Goal: Use online tool/utility: Use online tool/utility

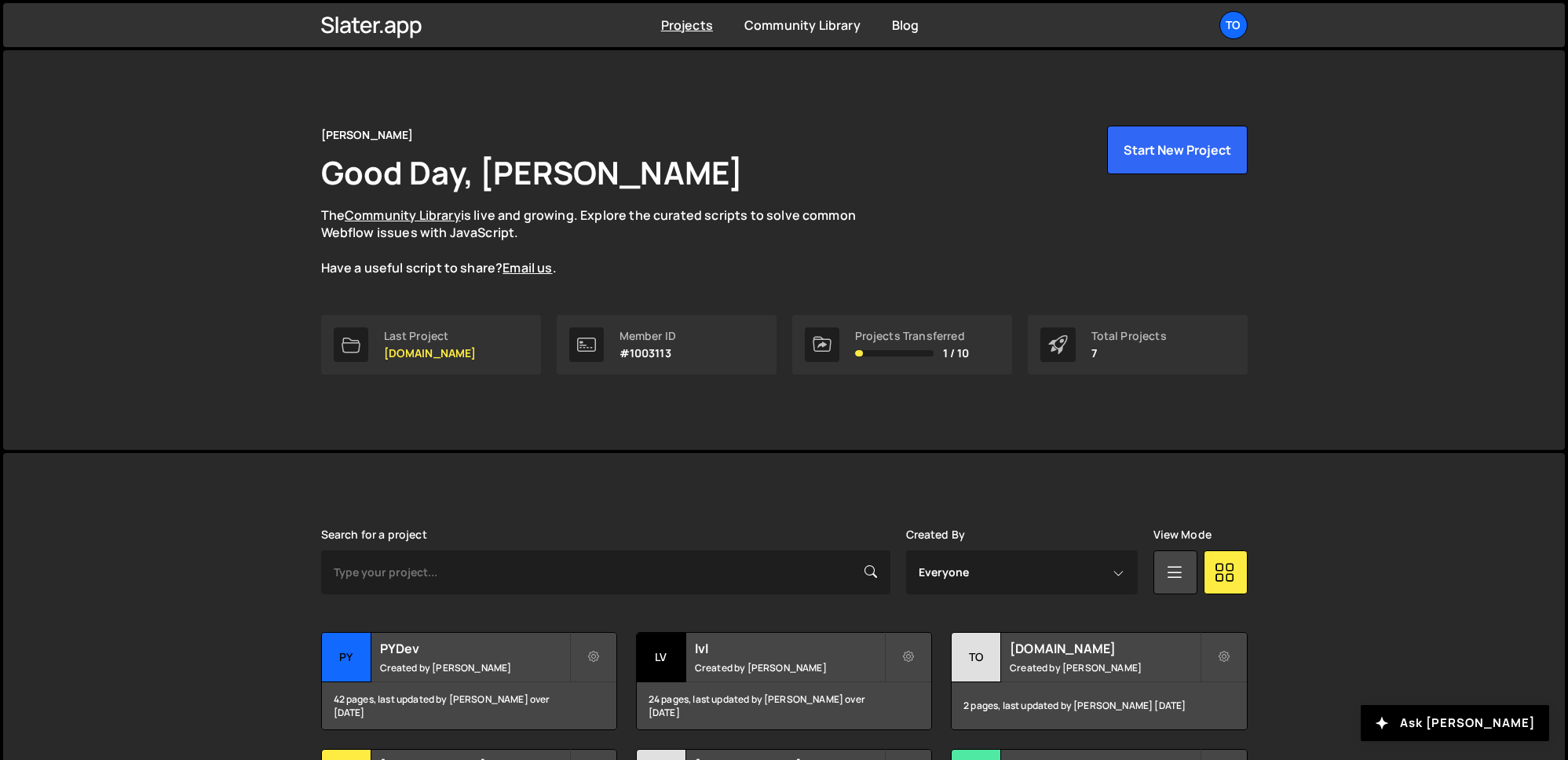
drag, startPoint x: 308, startPoint y: 467, endPoint x: 323, endPoint y: 493, distance: 30.0
click at [308, 467] on div "[PERSON_NAME] is designed for desktop use. Please use a larger screen to access…" at bounding box center [784, 746] width 973 height 587
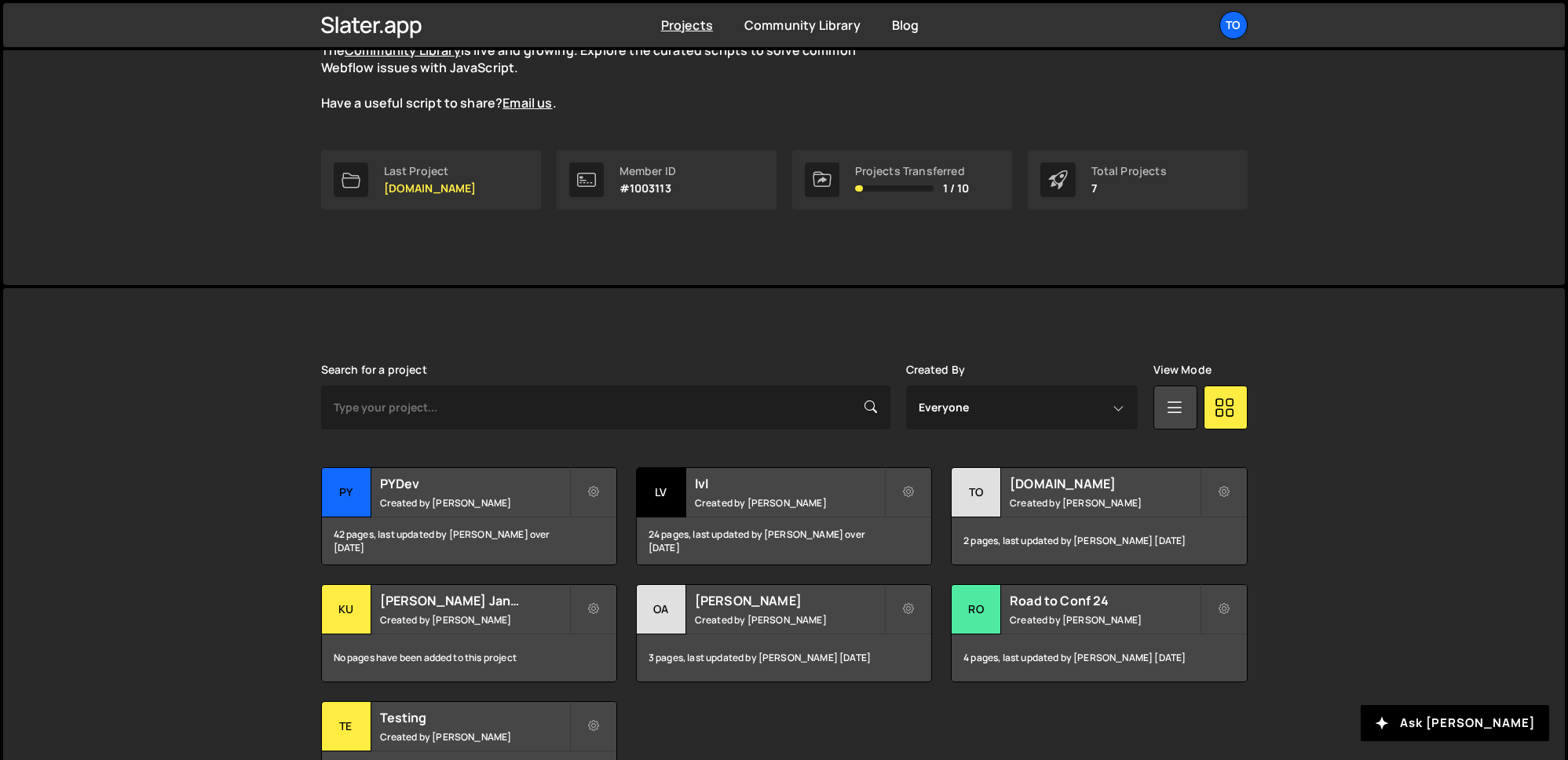
scroll to position [246, 0]
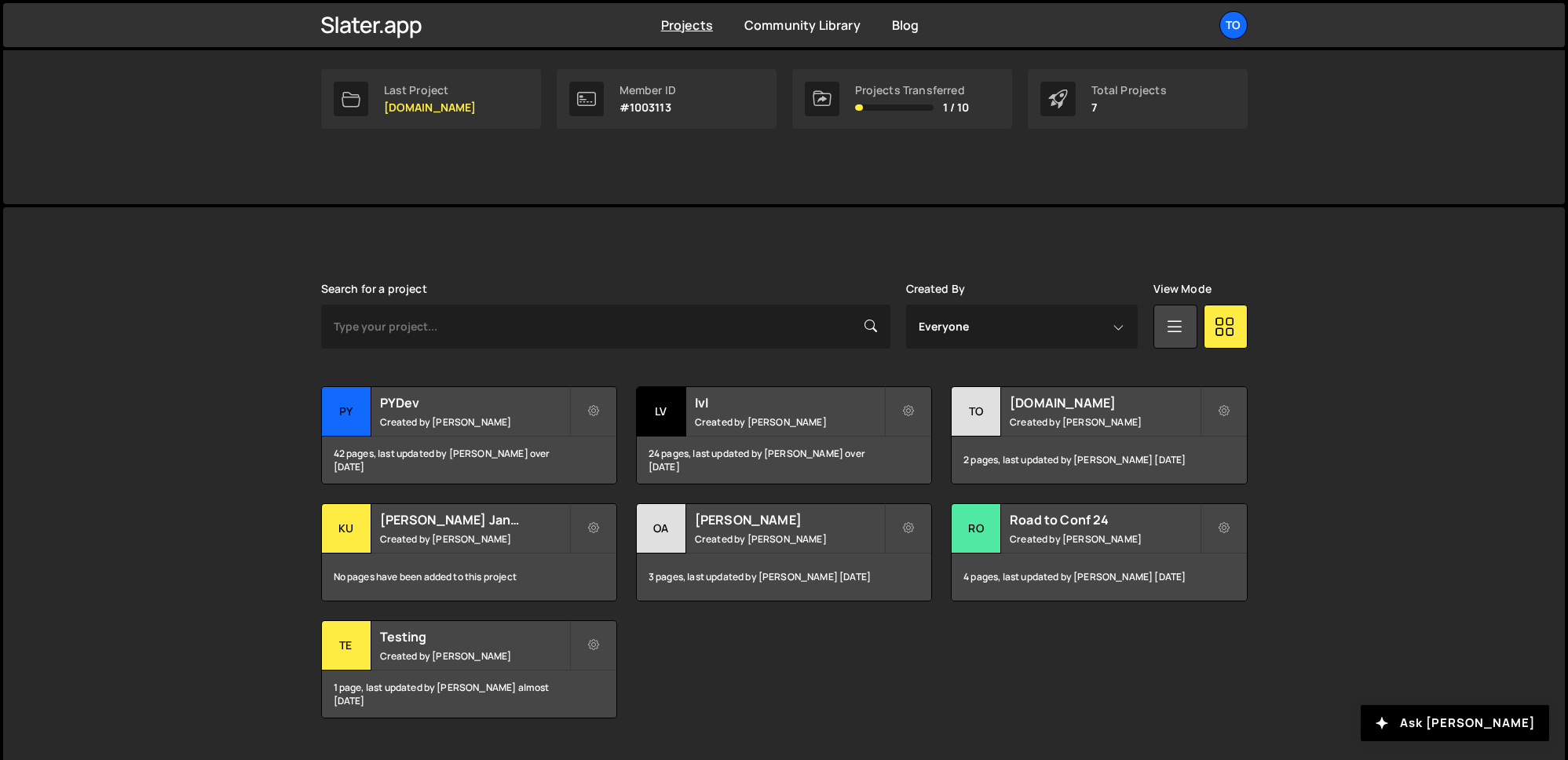
click at [899, 663] on div "Transfer Project Edit Project Delete Project PY PYDev Created by [PERSON_NAME] …" at bounding box center [784, 553] width 927 height 332
click at [737, 446] on div "24 pages, last updated by [PERSON_NAME] over [DATE]" at bounding box center [784, 460] width 295 height 47
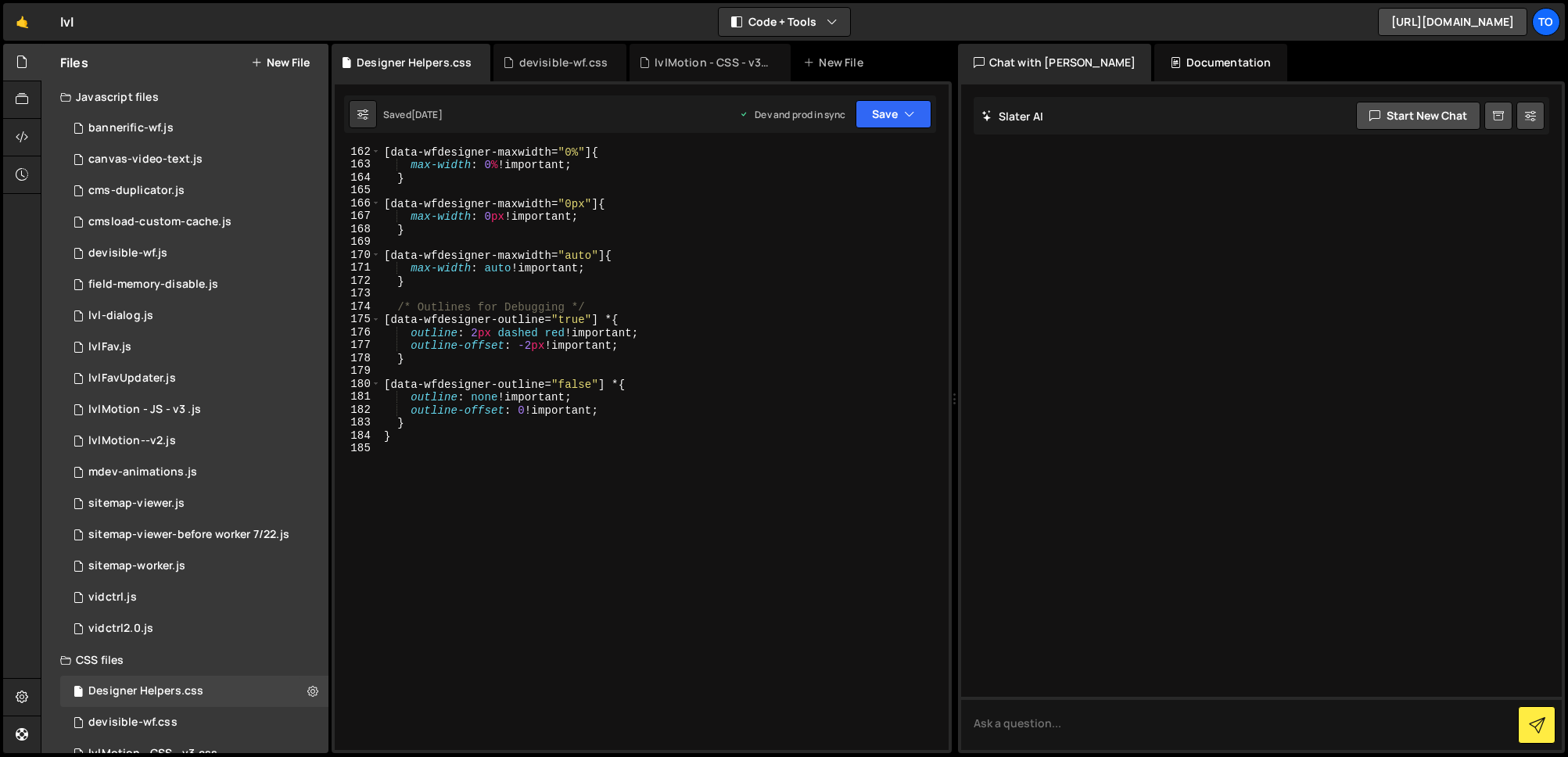
scroll to position [2080, 0]
click at [612, 402] on div "[ data-wfdesigner-maxwidth = " 0% " ] { max-width : 0 % !important ; } [ data-w…" at bounding box center [661, 460] width 561 height 629
click at [437, 425] on div "[ data-wfdesigner-maxwidth = " 0% " ] { max-width : 0 % !important ; } [ data-w…" at bounding box center [661, 460] width 561 height 629
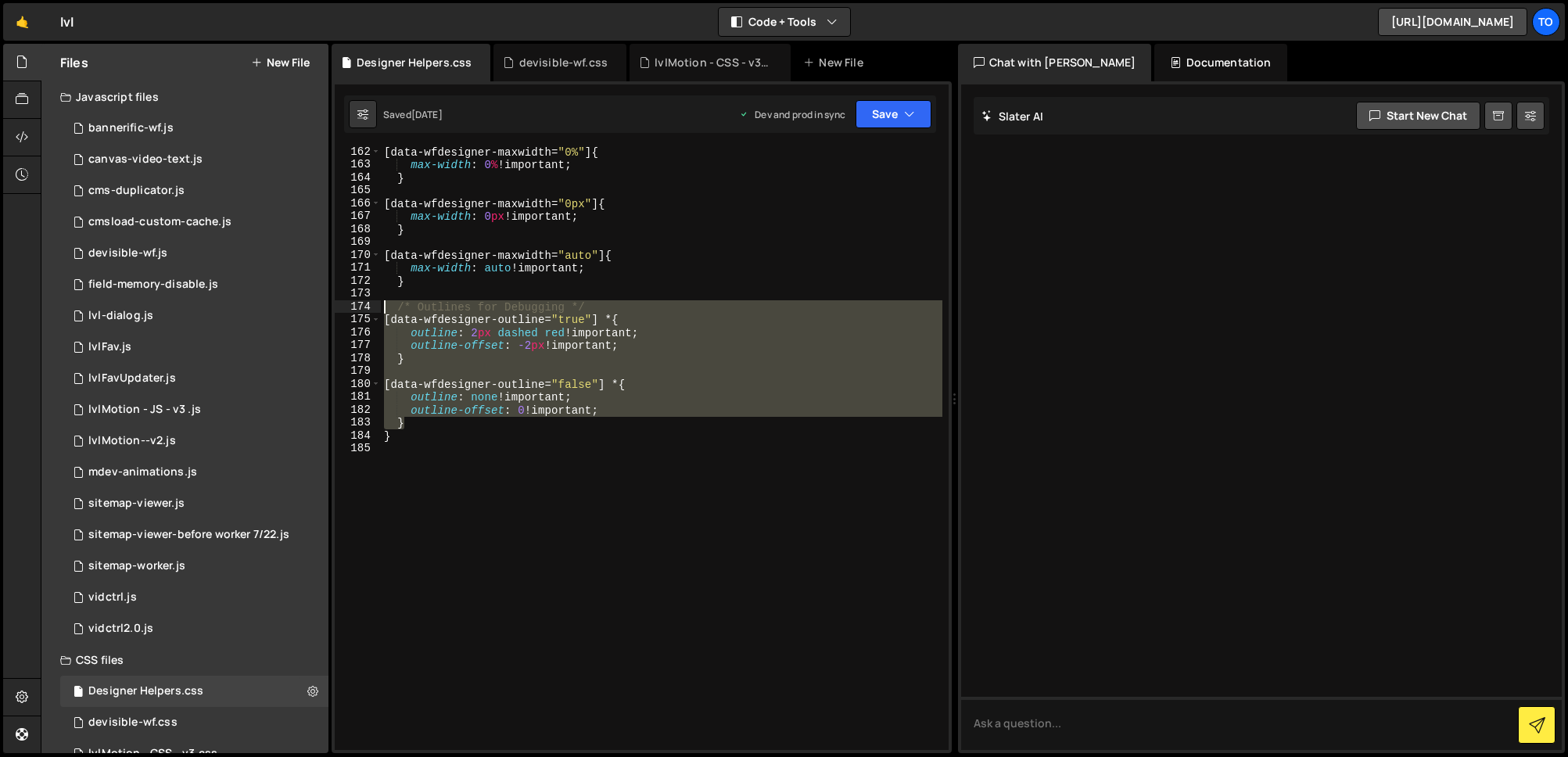
drag, startPoint x: 444, startPoint y: 422, endPoint x: 364, endPoint y: 309, distance: 138.5
click at [364, 309] on div "} 162 163 164 165 166 167 168 169 170 171 172 173 174 175 176 177 178 179 180 1…" at bounding box center [641, 449] width 614 height 603
click at [452, 421] on div "[ data-wfdesigner-maxwidth = " 0% " ] { max-width : 0 % !important ; } [ data-w…" at bounding box center [661, 449] width 561 height 603
type textarea "}"
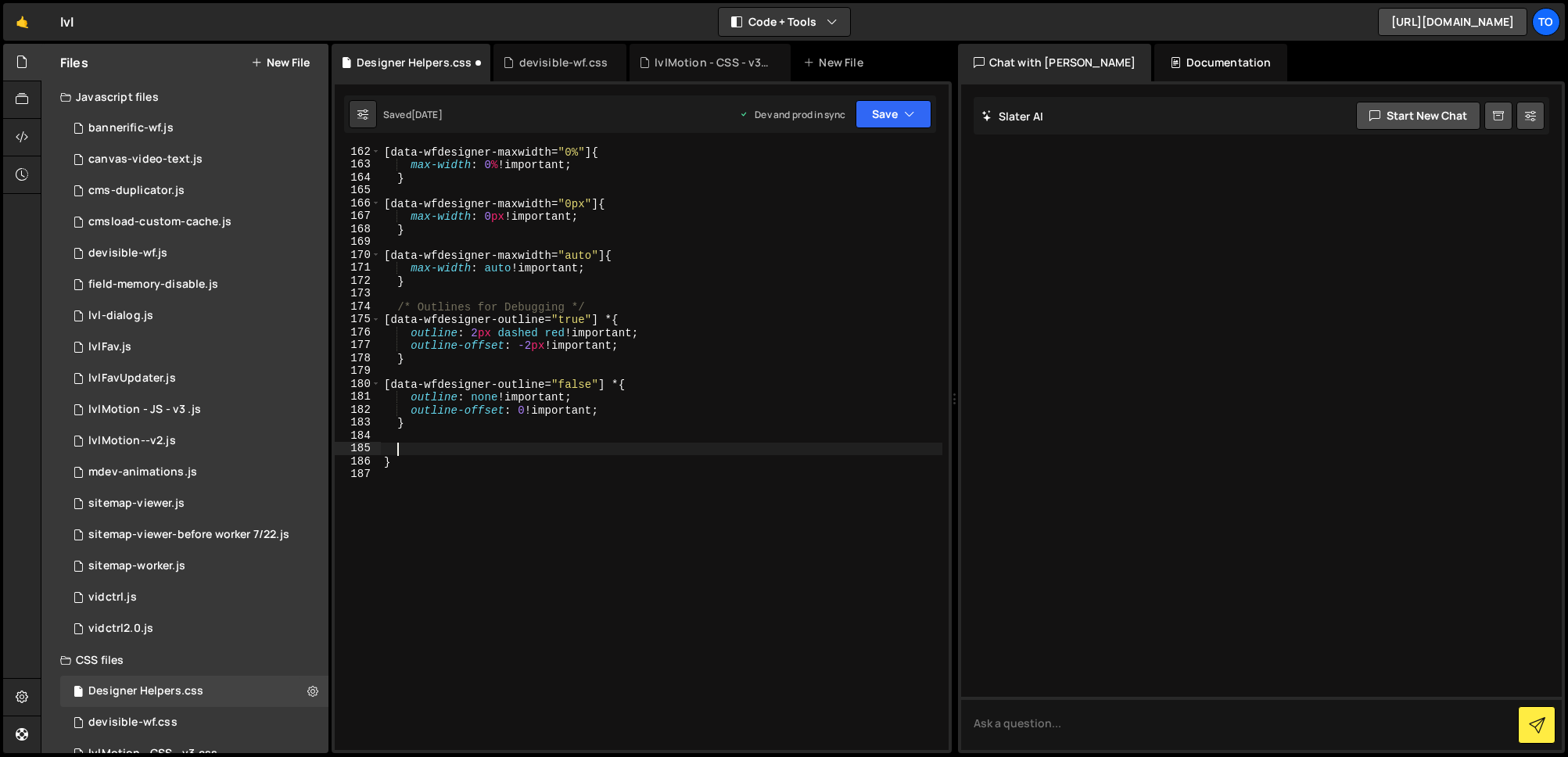
paste textarea "}"
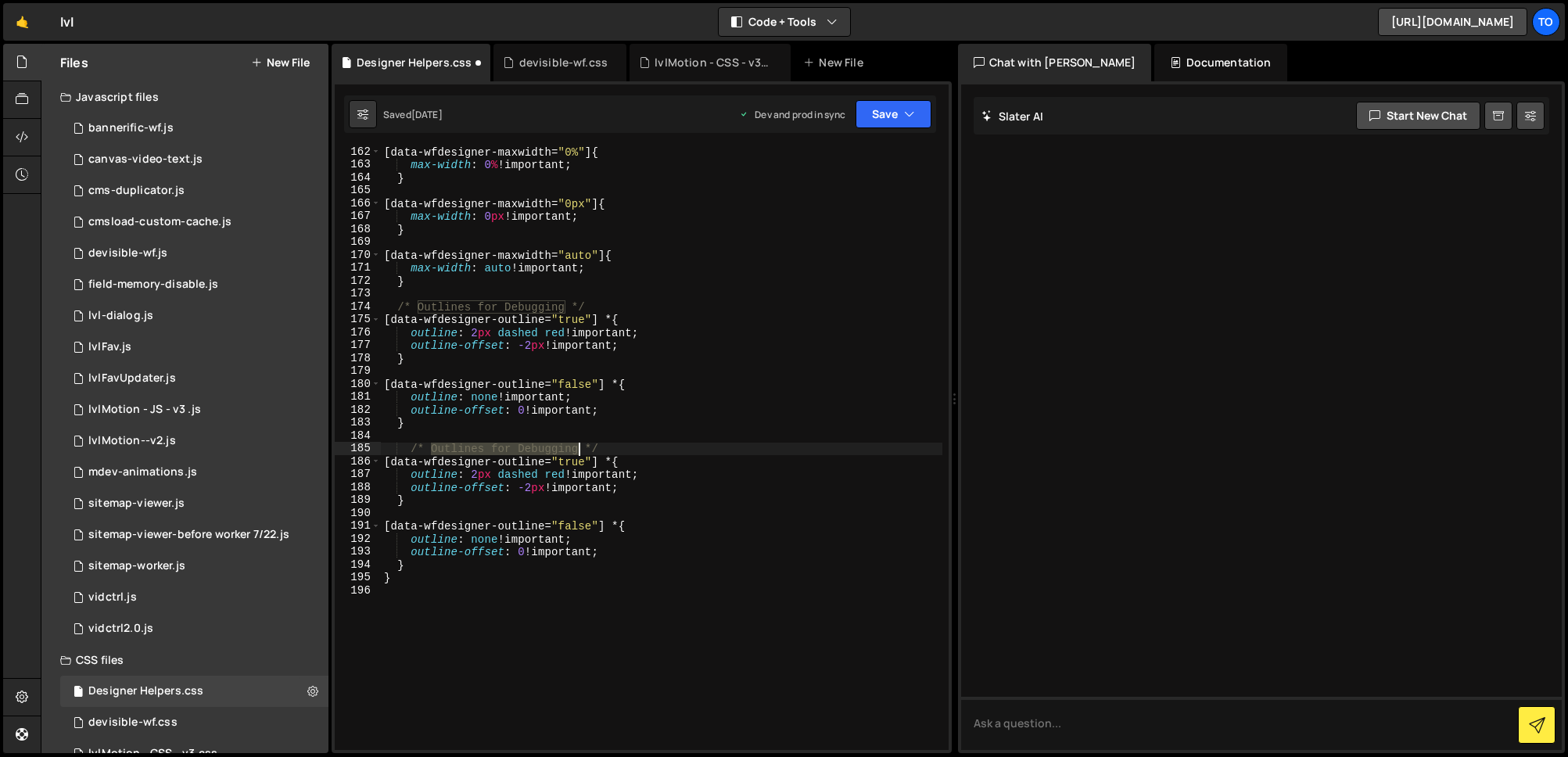
drag, startPoint x: 433, startPoint y: 448, endPoint x: 577, endPoint y: 445, distance: 144.0
click at [577, 445] on div "[ data-wfdesigner-maxwidth = " 0% " ] { max-width : 0 % !important ; } [ data-w…" at bounding box center [661, 460] width 561 height 629
click at [541, 464] on div "[ data-wfdesigner-maxwidth = " 0% " ] { max-width : 0 % !important ; } [ data-w…" at bounding box center [661, 460] width 561 height 629
click at [534, 461] on div "[ data-wfdesigner-maxwidth = " 0% " ] { max-width : 0 % !important ; } [ data-w…" at bounding box center [661, 460] width 561 height 629
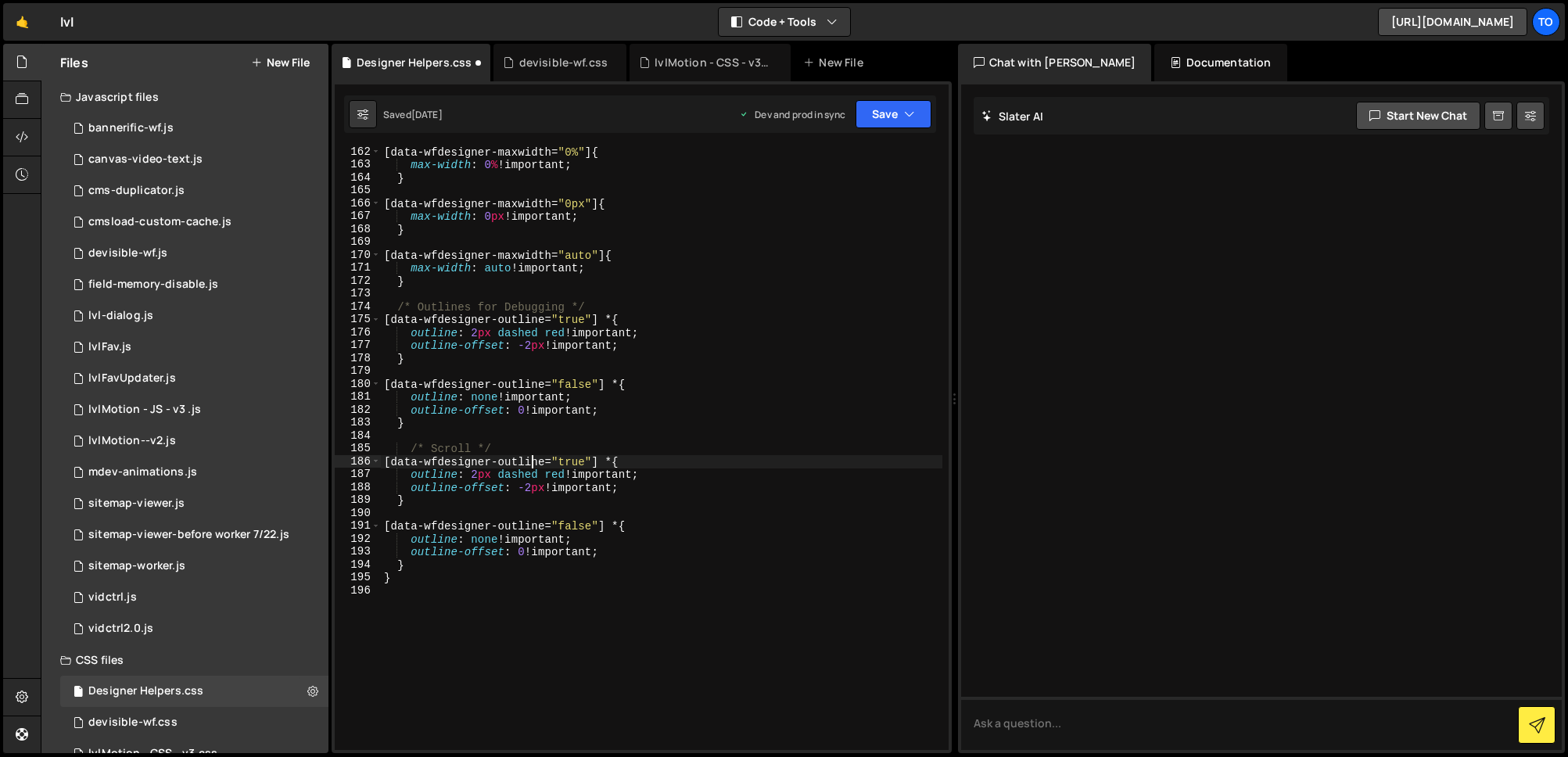
click at [534, 461] on div "[ data-wfdesigner-maxwidth = " 0% " ] { max-width : 0 % !important ; } [ data-w…" at bounding box center [661, 460] width 561 height 629
click at [577, 461] on div "[ data-wfdesigner-maxwidth = " 0% " ] { max-width : 0 % !important ; } [ data-w…" at bounding box center [661, 460] width 561 height 629
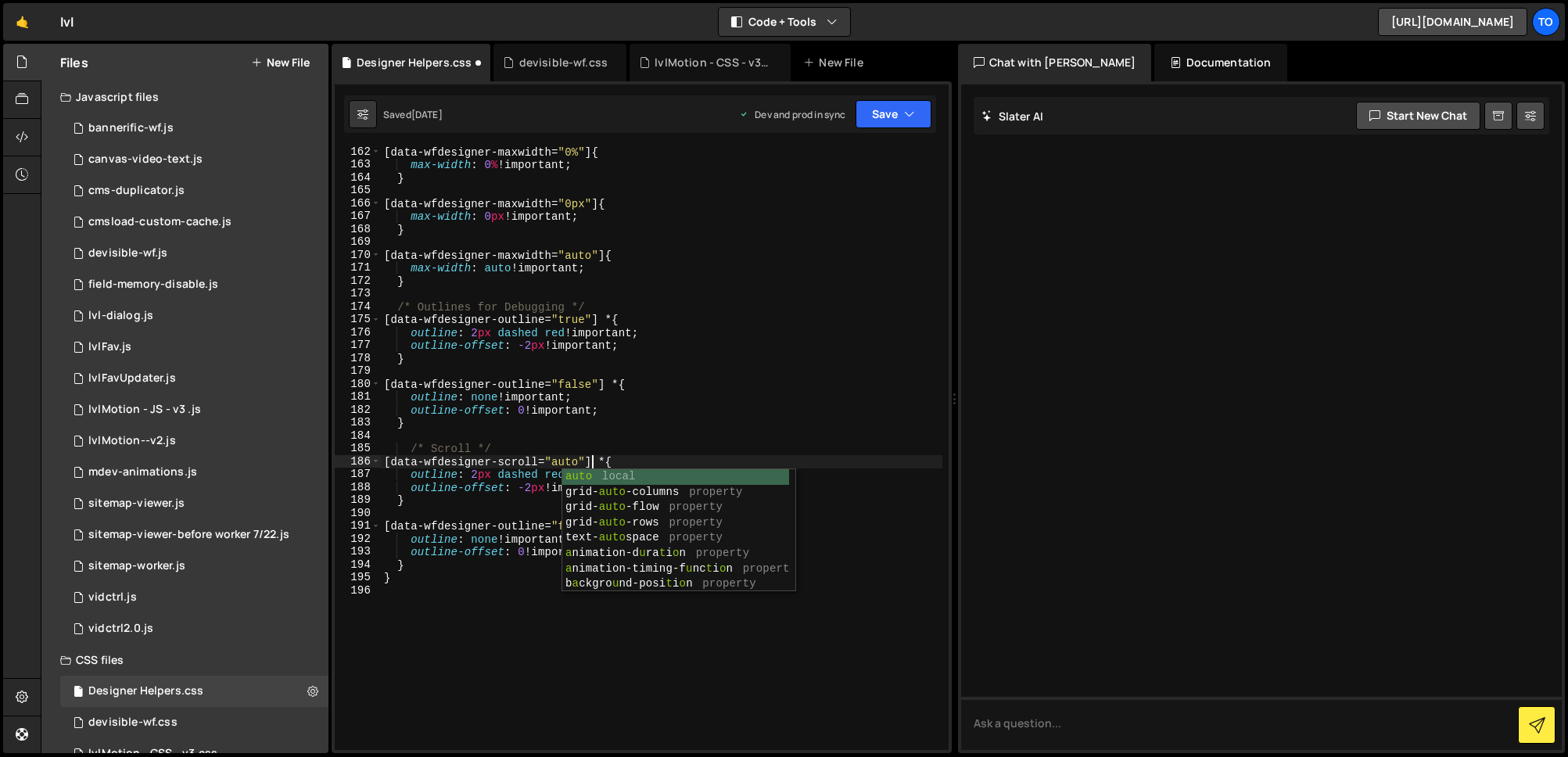
scroll to position [2062, 0]
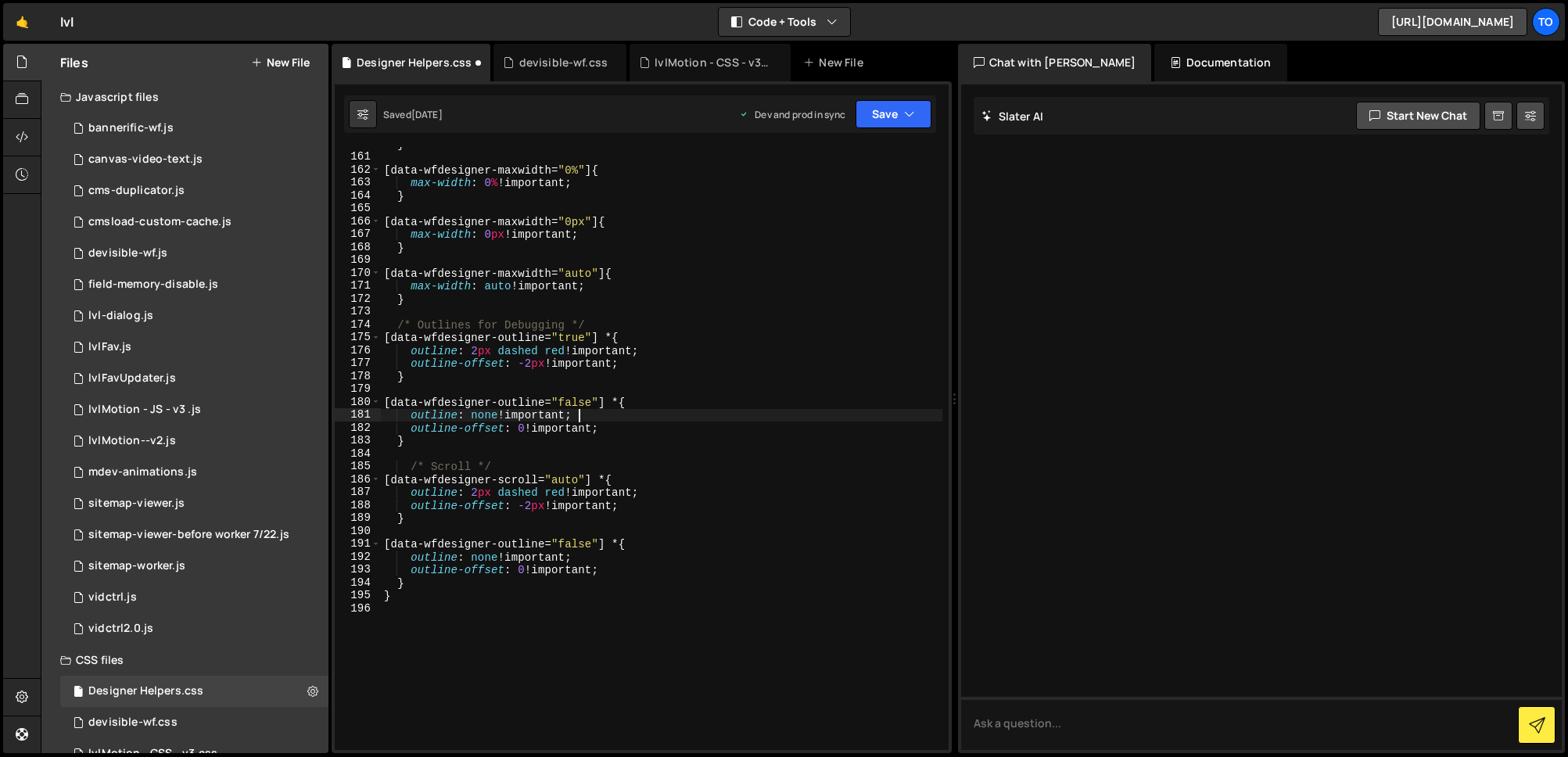
click at [625, 414] on div "} [ data-wfdesigner-maxwidth = " 0% " ] { max-width : 0 % !important ; } [ data…" at bounding box center [661, 452] width 561 height 629
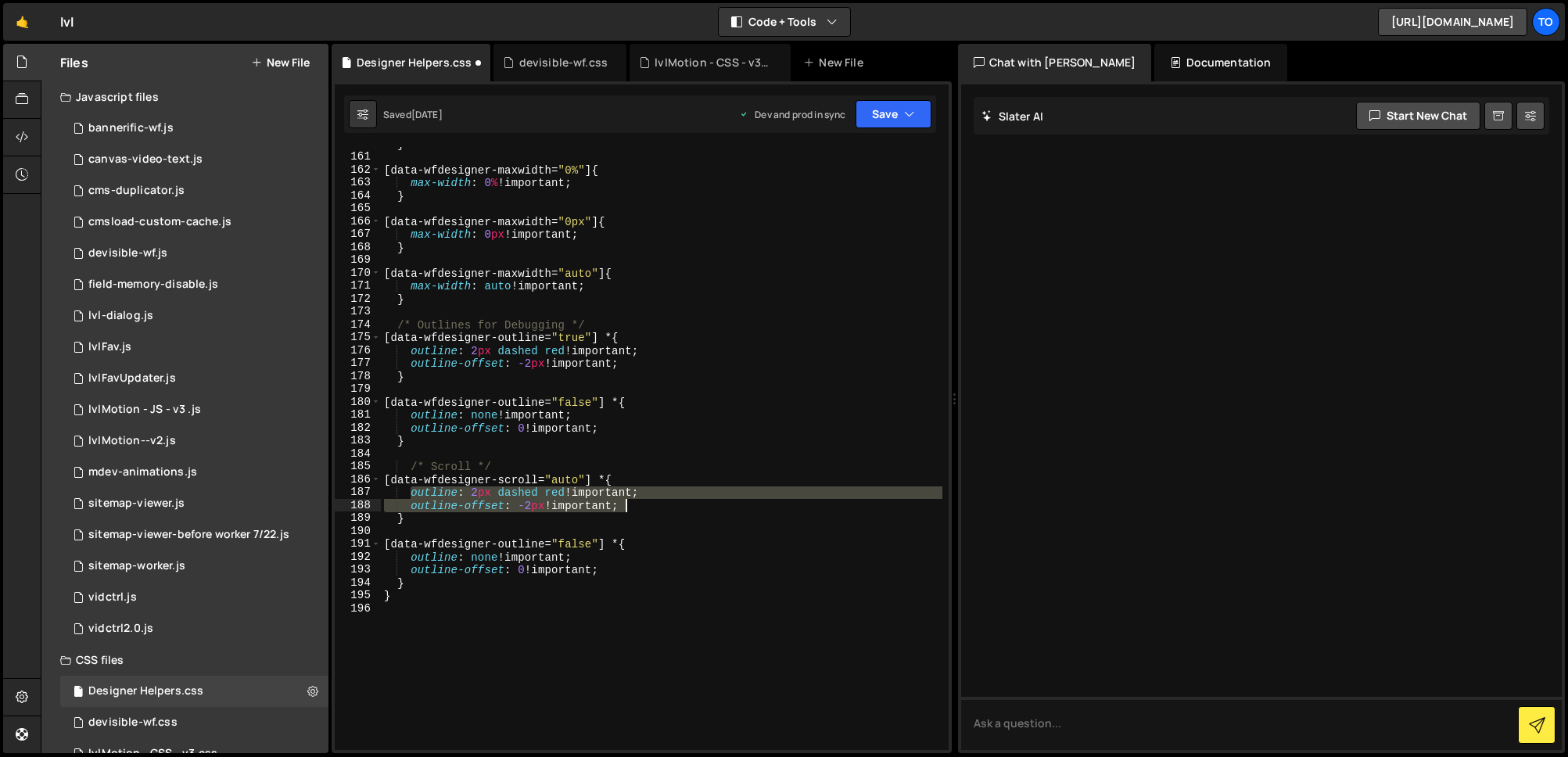
drag, startPoint x: 410, startPoint y: 491, endPoint x: 689, endPoint y: 501, distance: 279.2
click at [689, 501] on div "} [ data-wfdesigner-maxwidth = " 0% " ] { max-width : 0 % !important ; } [ data…" at bounding box center [661, 452] width 561 height 629
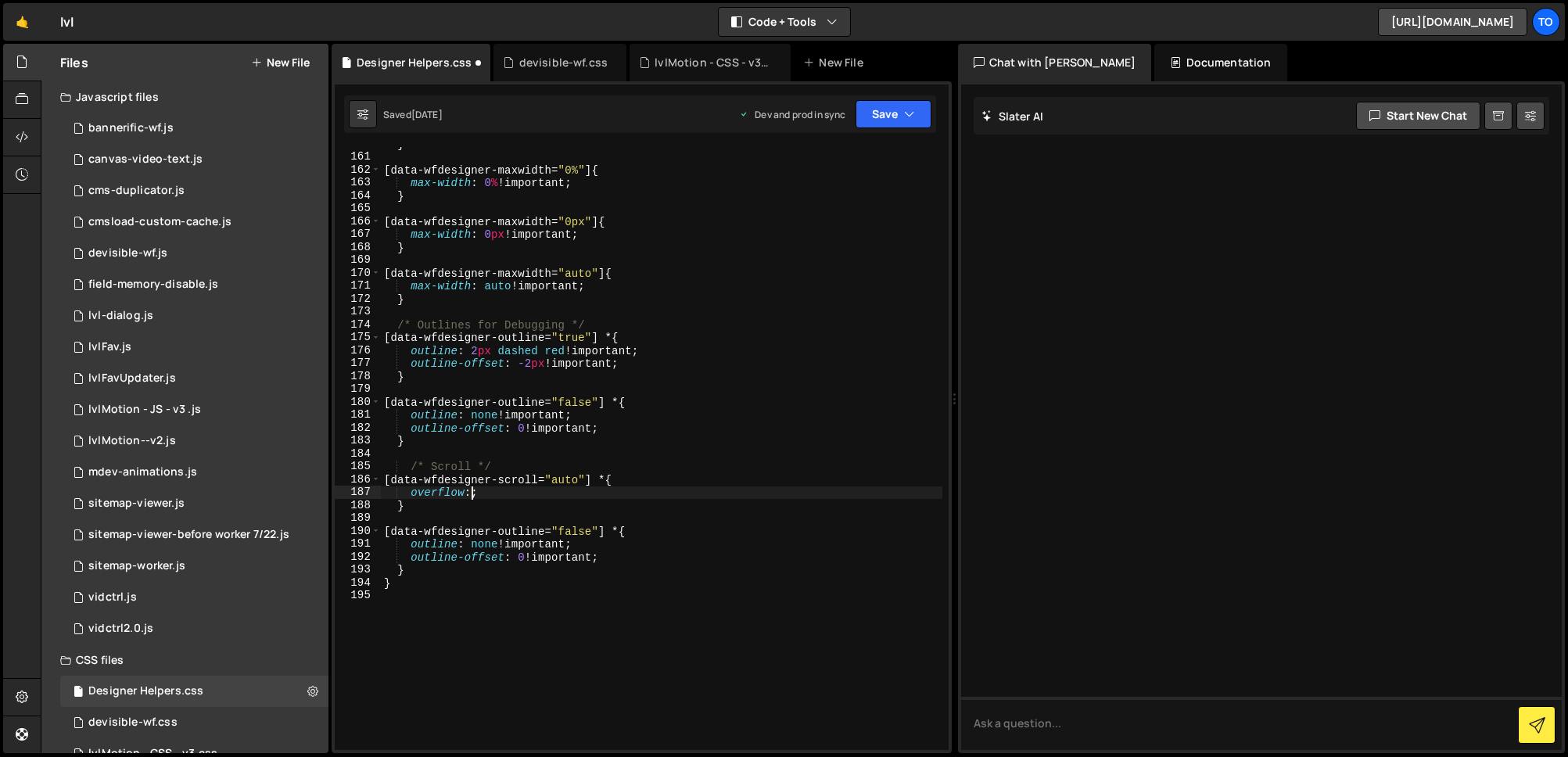
scroll to position [0, 6]
type textarea "overflow:auto;"
click at [584, 519] on div "} [ data-wfdesigner-maxwidth = " 0% " ] { max-width : 0 % !important ; } [ data…" at bounding box center [661, 452] width 561 height 629
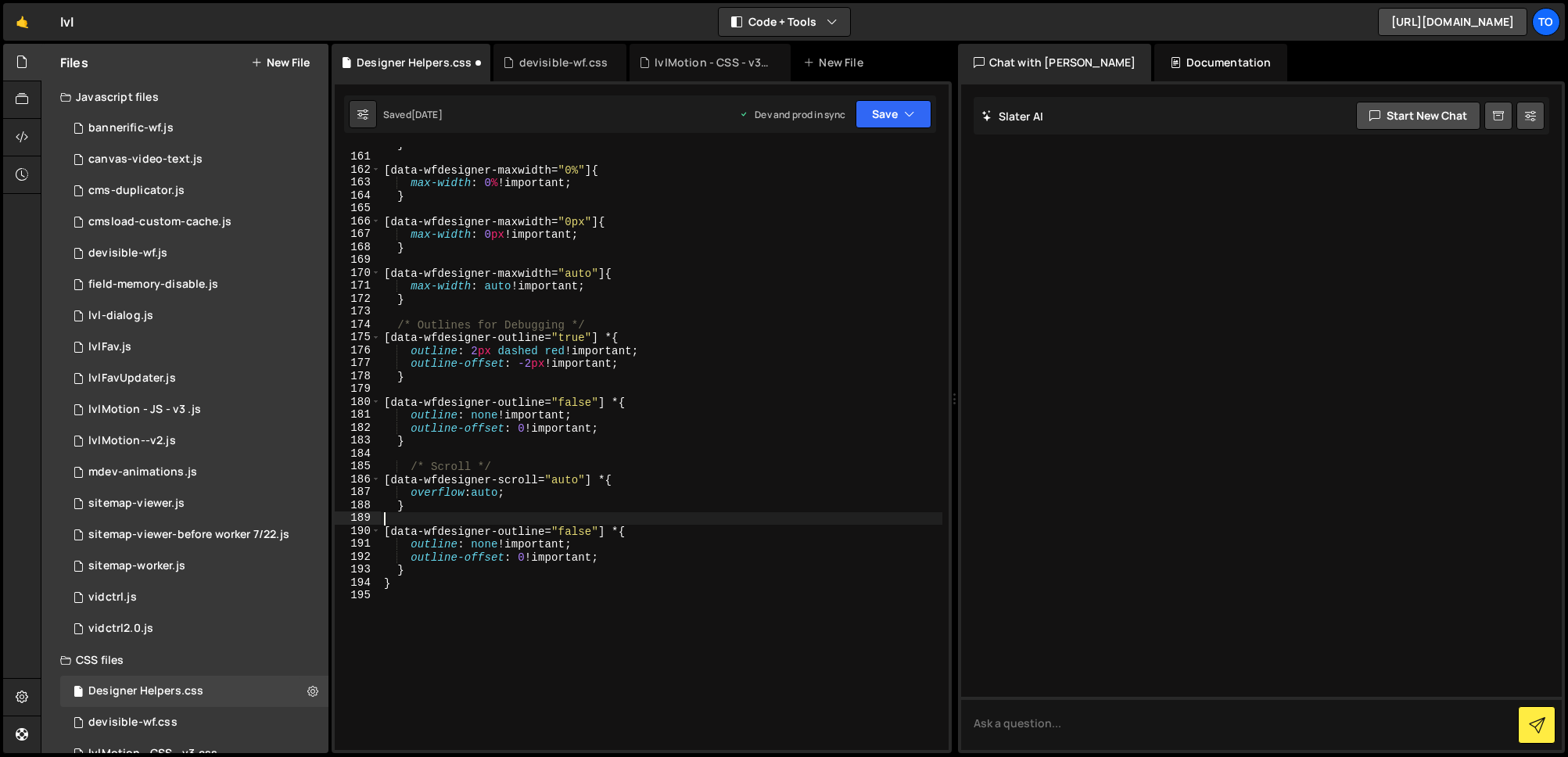
click at [584, 484] on div "} [ data-wfdesigner-maxwidth = " 0% " ] { max-width : 0 % !important ; } [ data…" at bounding box center [661, 452] width 561 height 629
click at [444, 533] on div "} [ data-wfdesigner-maxwidth = " 0% " ] { max-width : 0 % !important ; } [ data…" at bounding box center [661, 452] width 561 height 629
click at [424, 571] on div "} [ data-wfdesigner-maxwidth = " 0% " ] { max-width : 0 % !important ; } [ data…" at bounding box center [661, 452] width 561 height 629
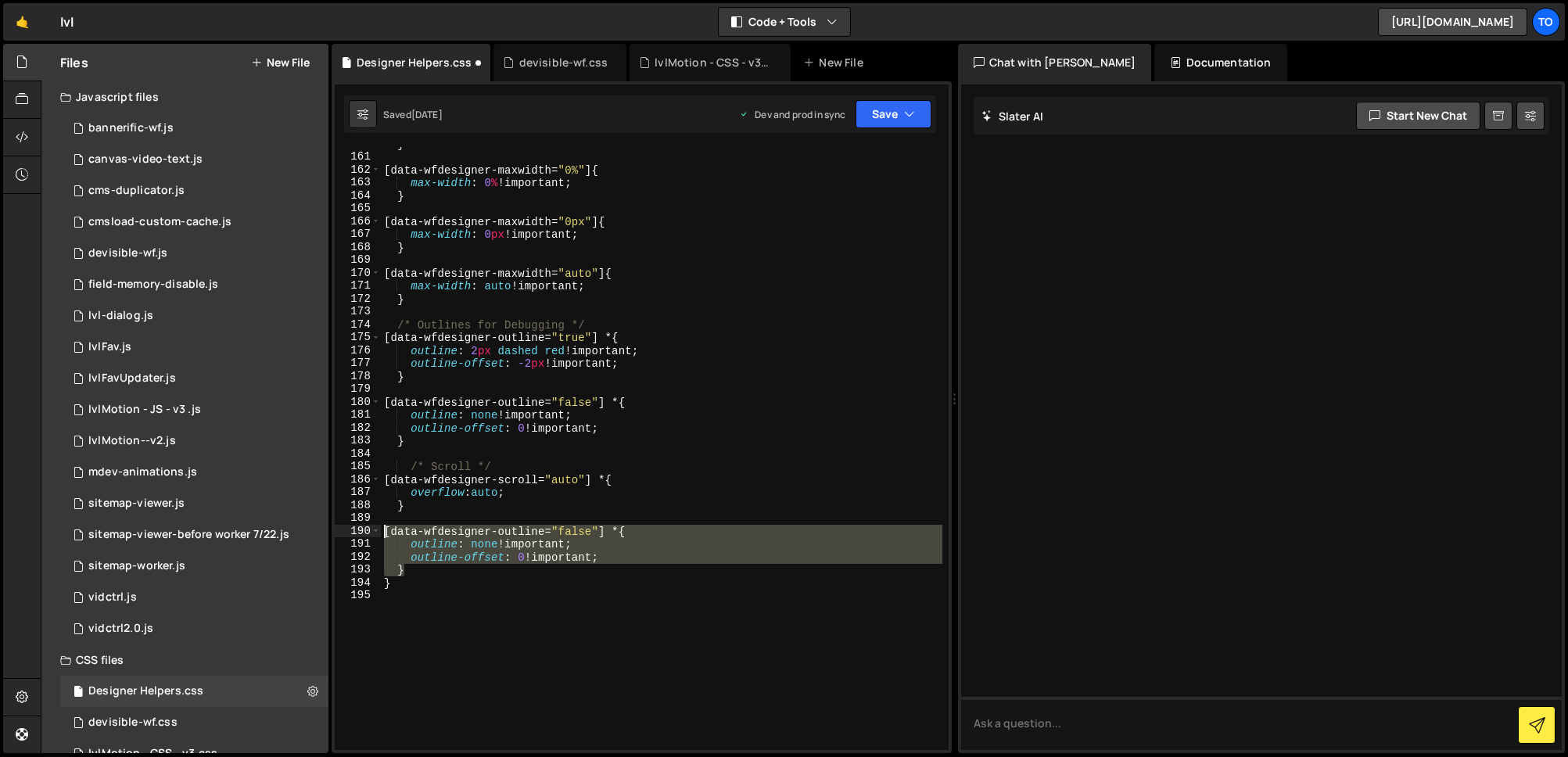
drag, startPoint x: 432, startPoint y: 572, endPoint x: 381, endPoint y: 526, distance: 68.7
click at [381, 526] on div "} [ data-wfdesigner-maxwidth = " 0% " ] { max-width : 0 % !important ; } [ data…" at bounding box center [661, 452] width 561 height 629
click at [533, 477] on div "} [ data-wfdesigner-maxwidth = " 0% " ] { max-width : 0 % !important ; } [ data…" at bounding box center [661, 452] width 561 height 629
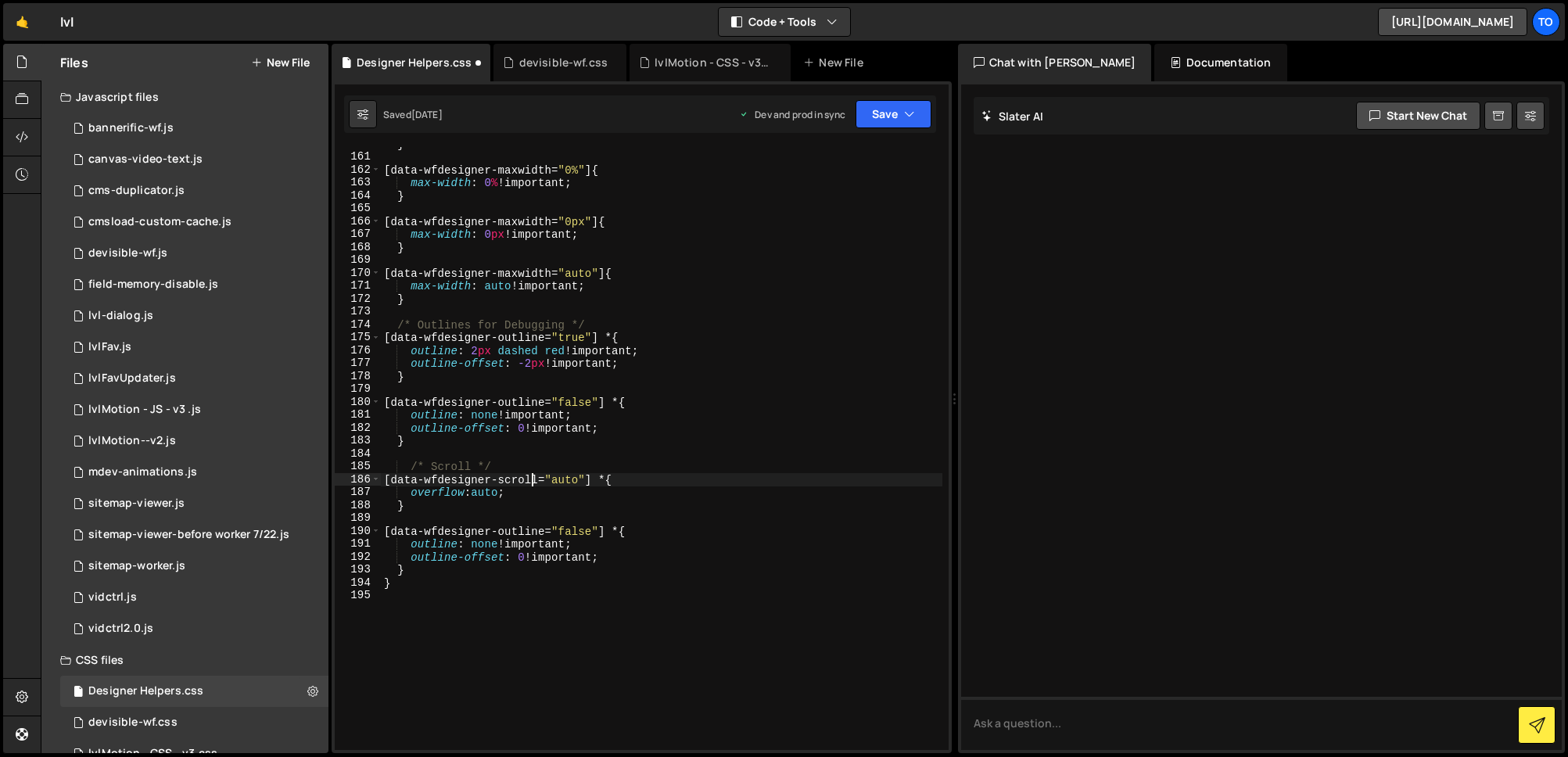
click at [533, 477] on div "} [ data-wfdesigner-maxwidth = " 0% " ] { max-width : 0 % !important ; } [ data…" at bounding box center [661, 452] width 561 height 629
click at [539, 455] on div "} [ data-wfdesigner-maxwidth = " 0% " ] { max-width : 0 % !important ; } [ data…" at bounding box center [661, 452] width 561 height 629
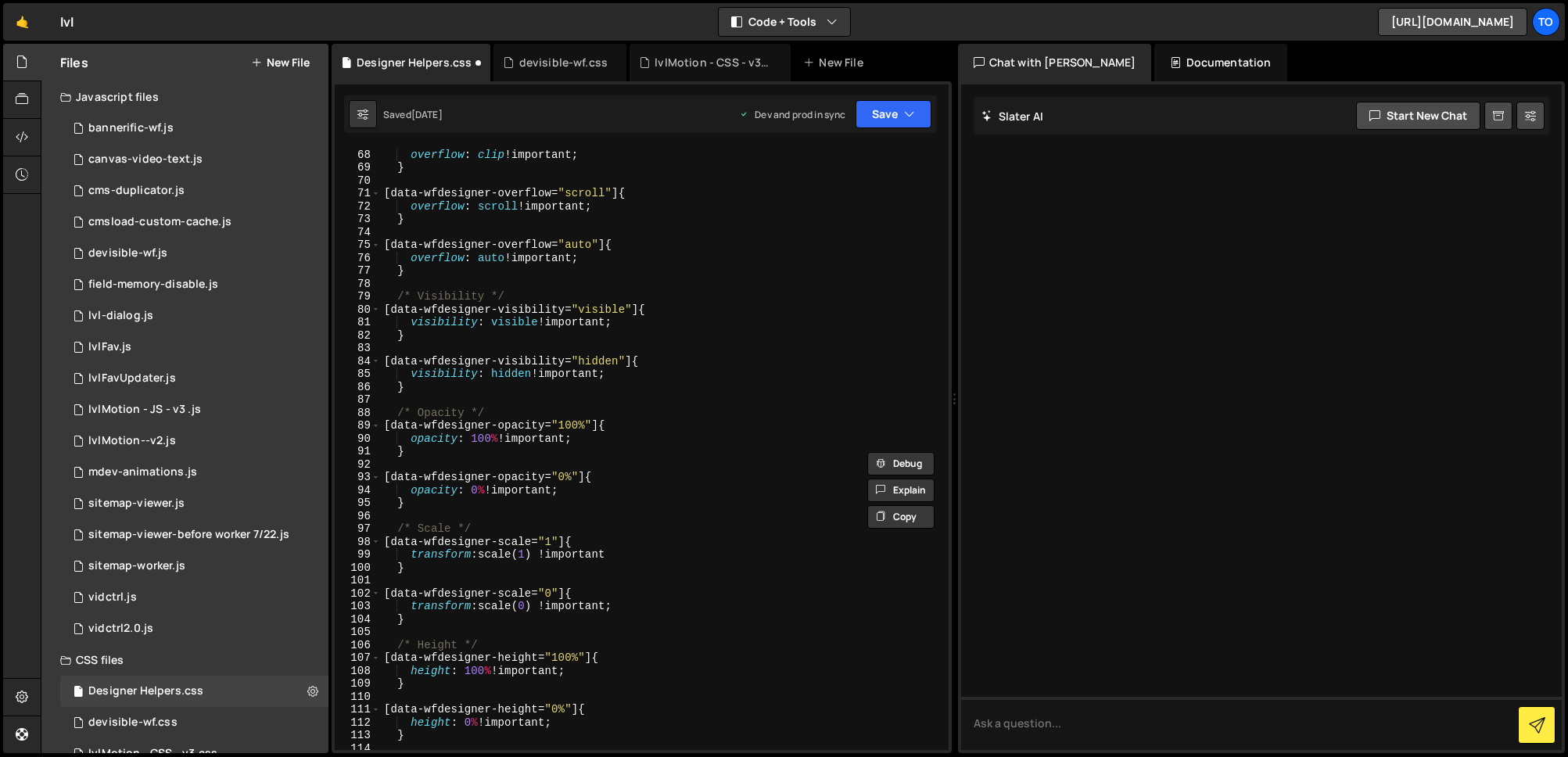
scroll to position [857, 0]
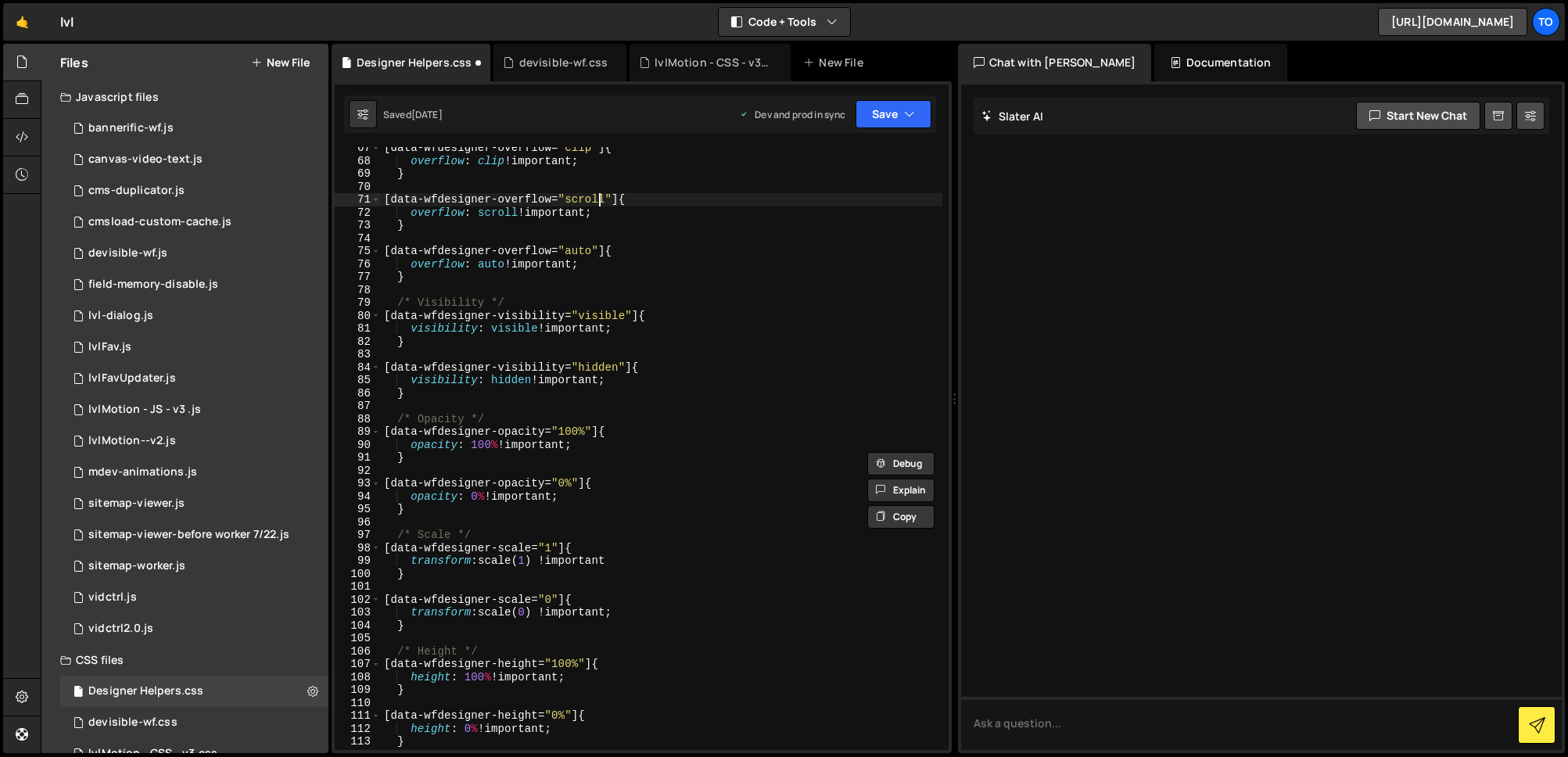
click at [596, 198] on div "[ data-wfdesigner-overflow = " clip " ] { overflow : clip !important ; } [ data…" at bounding box center [661, 456] width 561 height 629
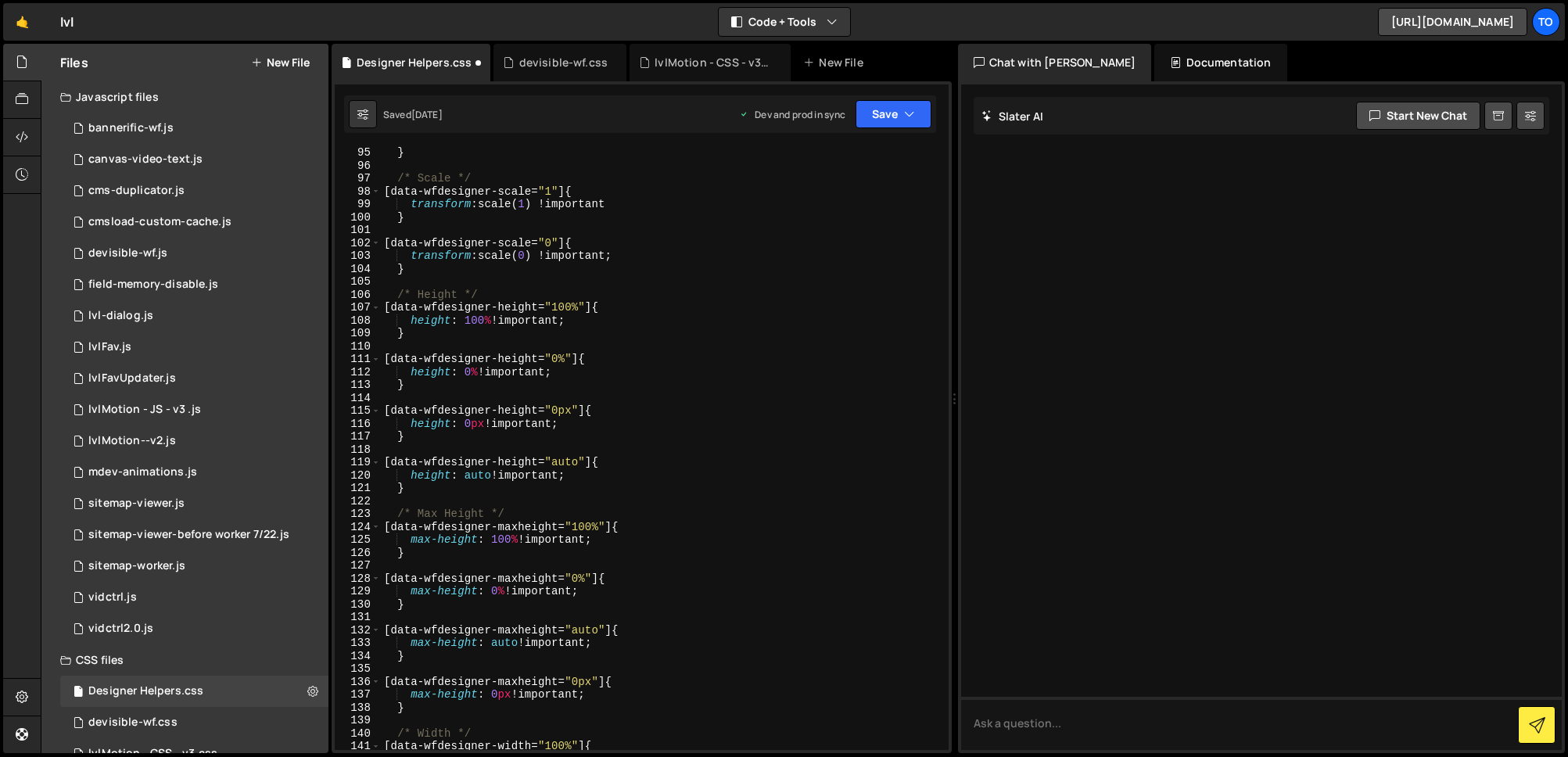
scroll to position [2210, 0]
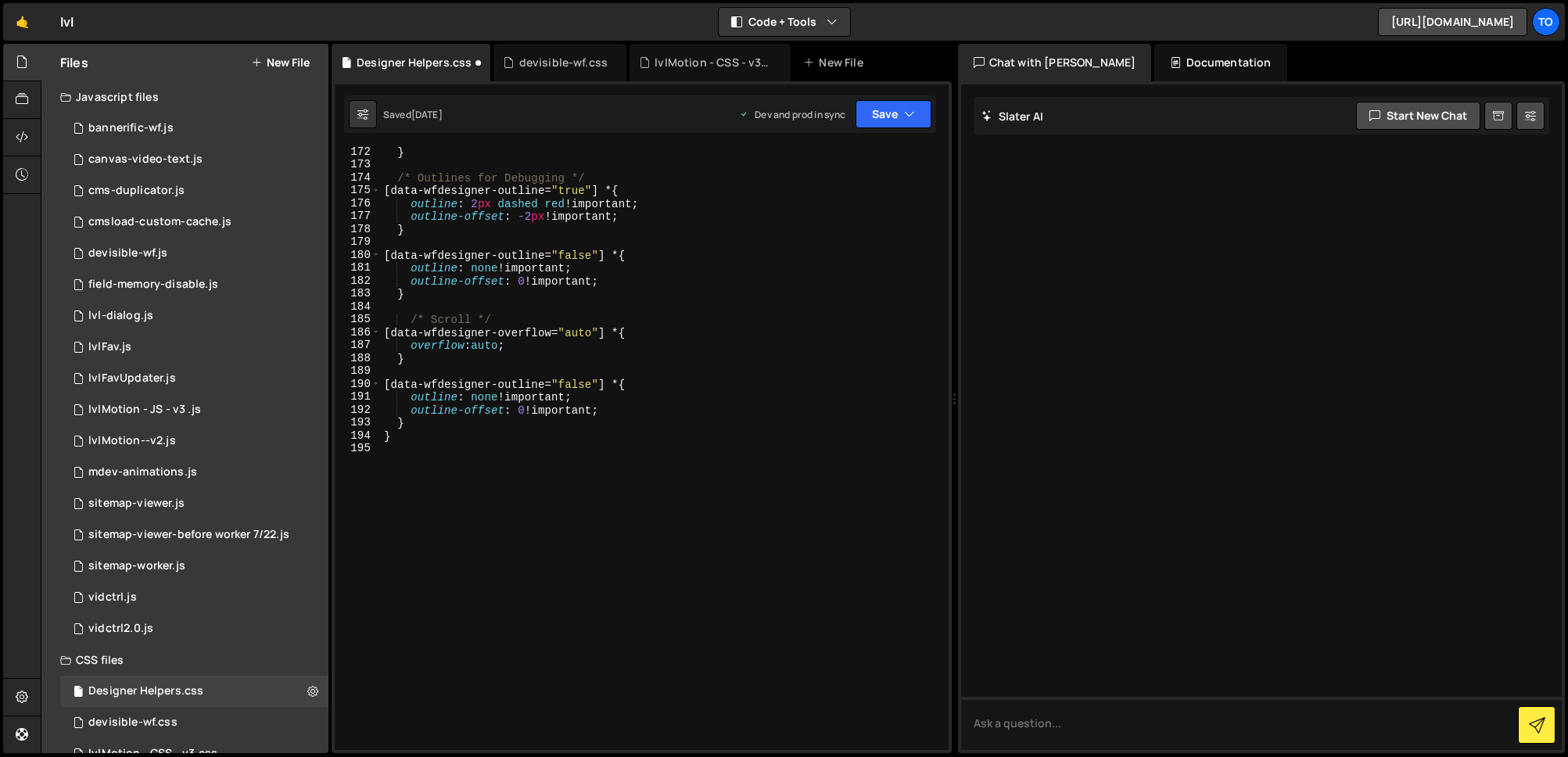
click at [478, 415] on div "} /* Outlines for Debugging */ [ data-wfdesigner-outline = " true " ] * { outli…" at bounding box center [661, 460] width 561 height 629
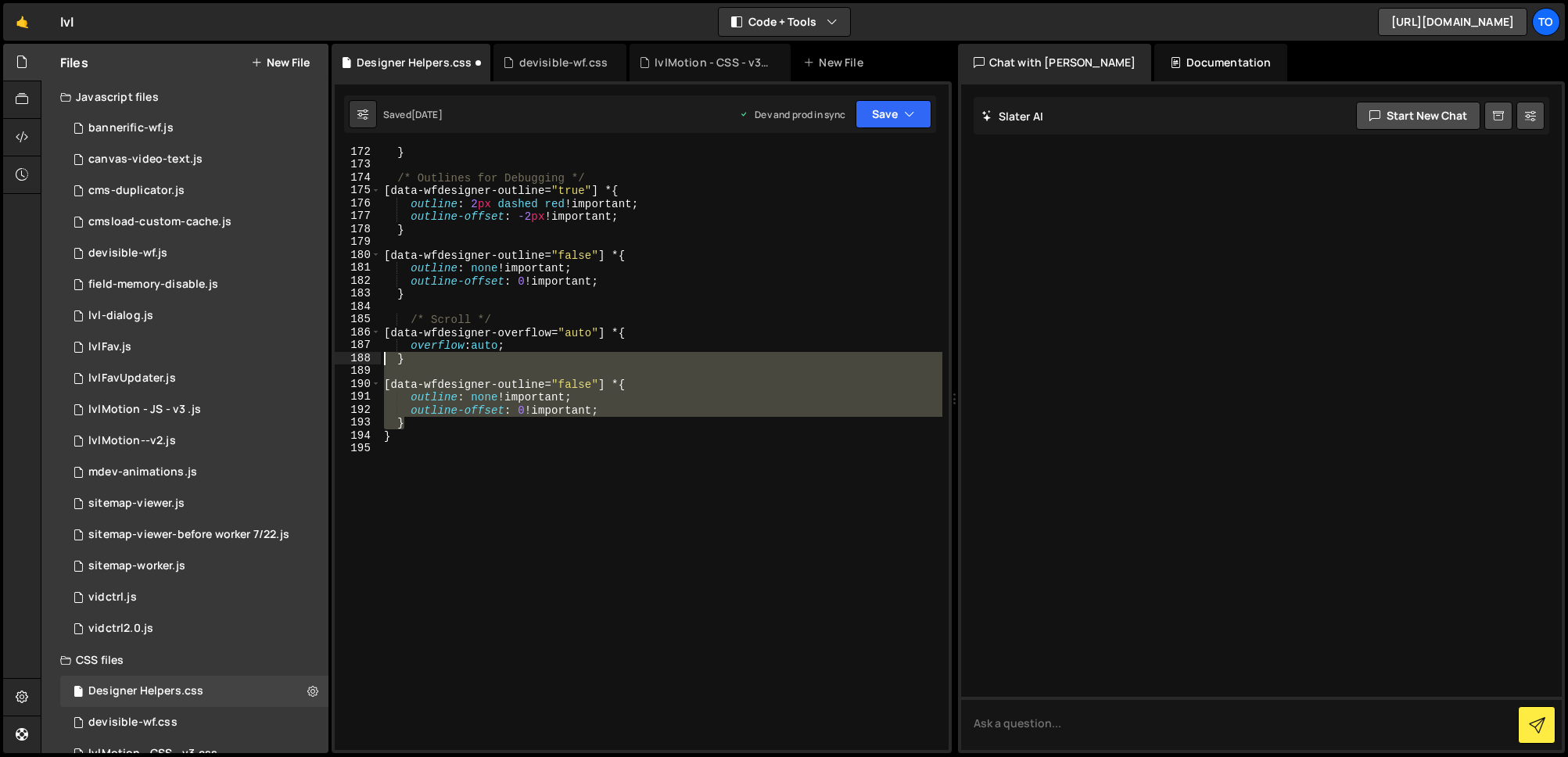
drag, startPoint x: 425, startPoint y: 423, endPoint x: 366, endPoint y: 338, distance: 103.5
click at [366, 338] on div "outline-offset: 0 !important; 172 173 174 175 176 177 178 179 180 181 182 183 1…" at bounding box center [641, 449] width 614 height 603
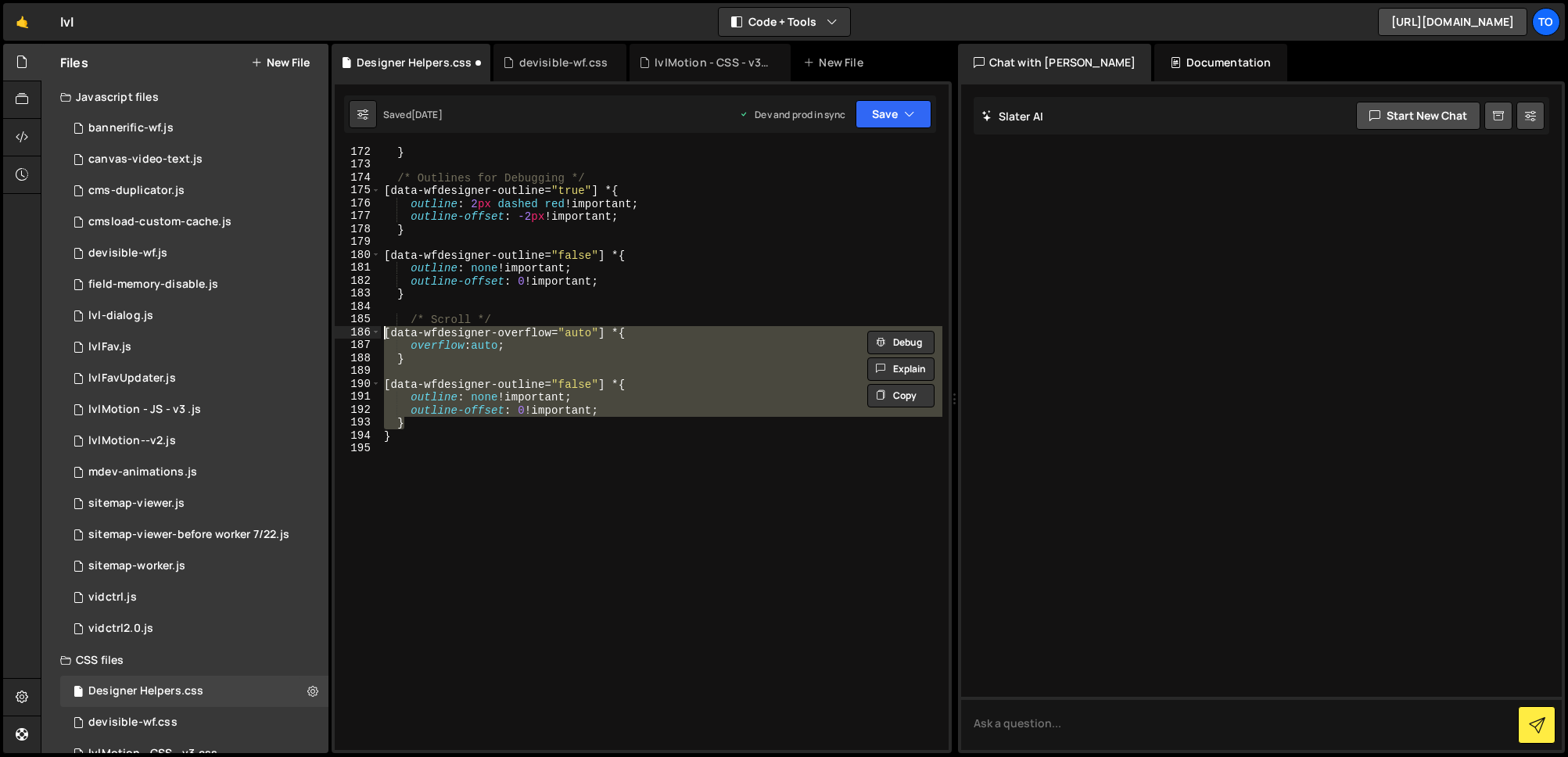
type textarea "[data-wfdesigner-overflow="auto"] * { overflow:auto;"
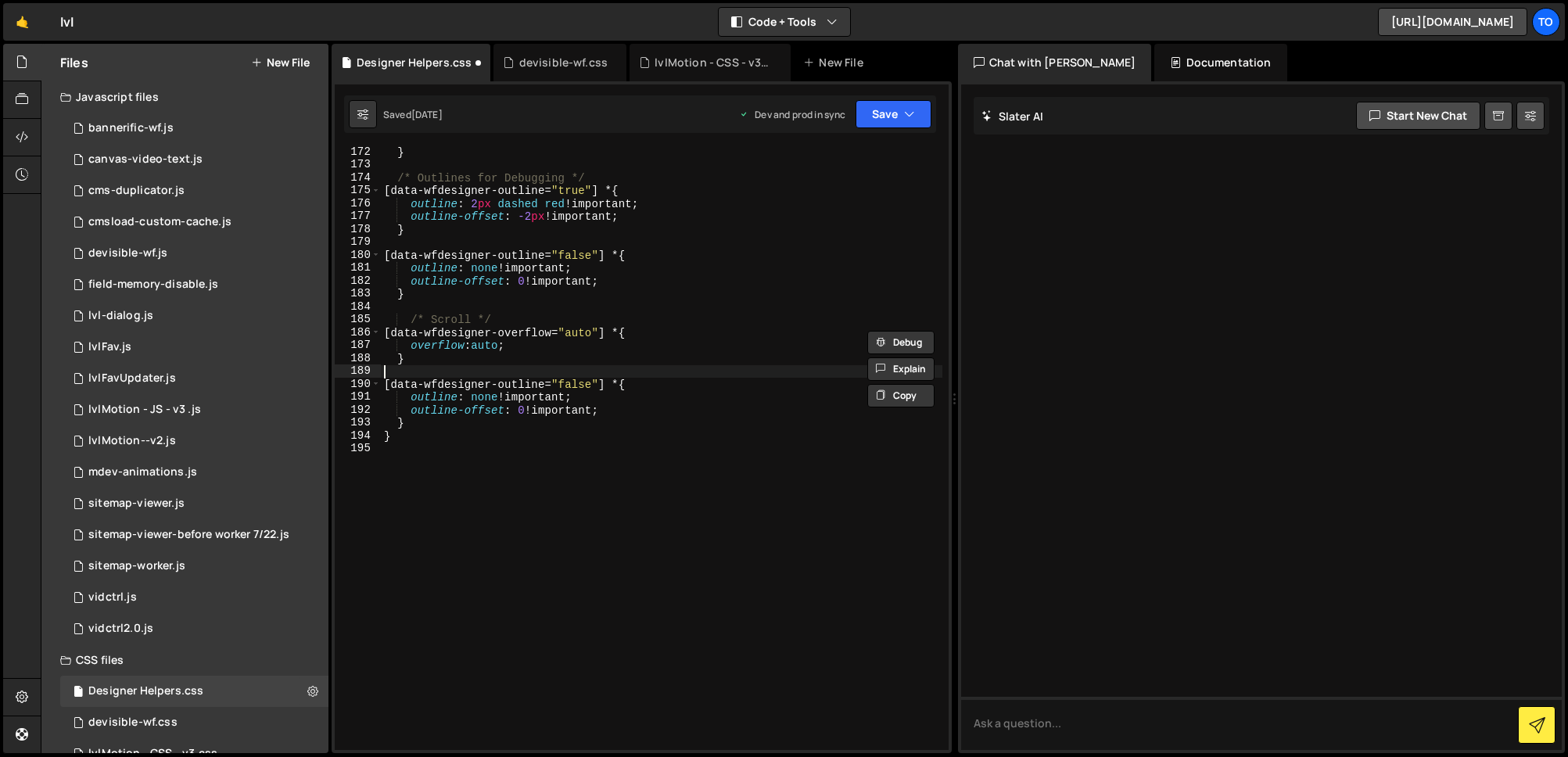
drag, startPoint x: 405, startPoint y: 377, endPoint x: 409, endPoint y: 409, distance: 32.2
click at [405, 377] on div "} /* Outlines for Debugging */ [ data-wfdesigner-outline = " true " ] * { outli…" at bounding box center [661, 460] width 561 height 629
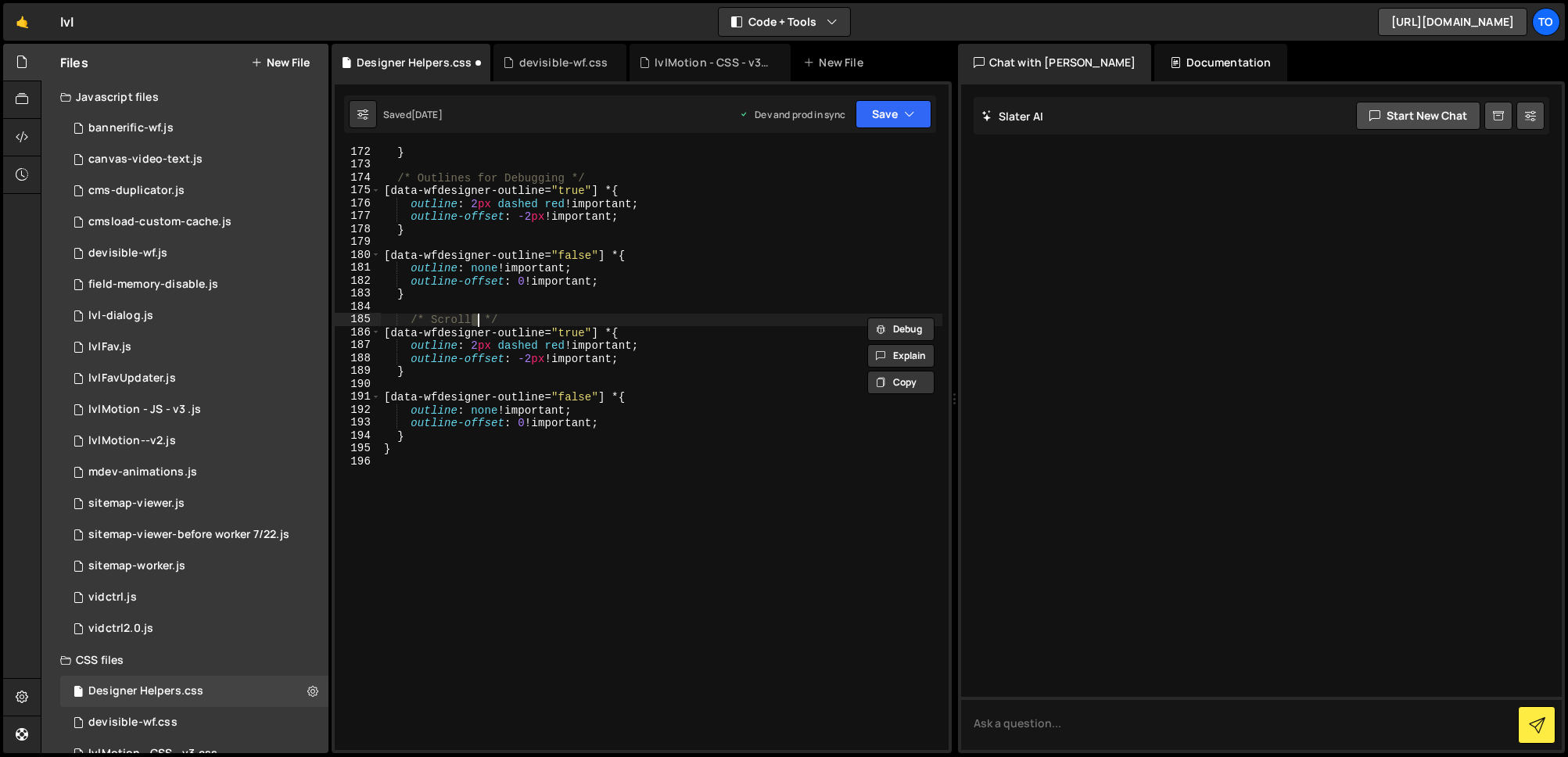
type textarea "/* Outlines for Debugging */"
type textarea "}"
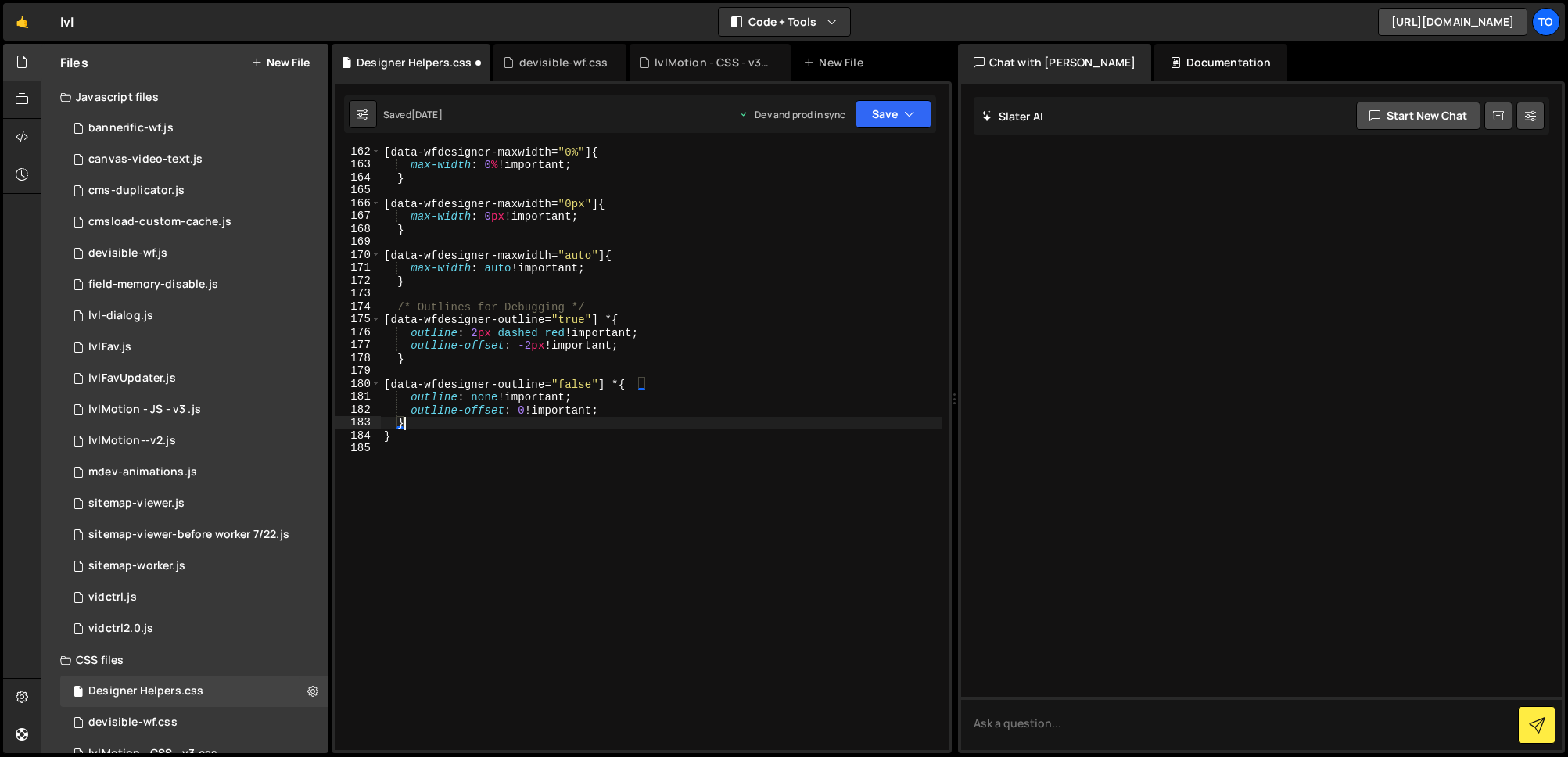
scroll to position [2080, 0]
